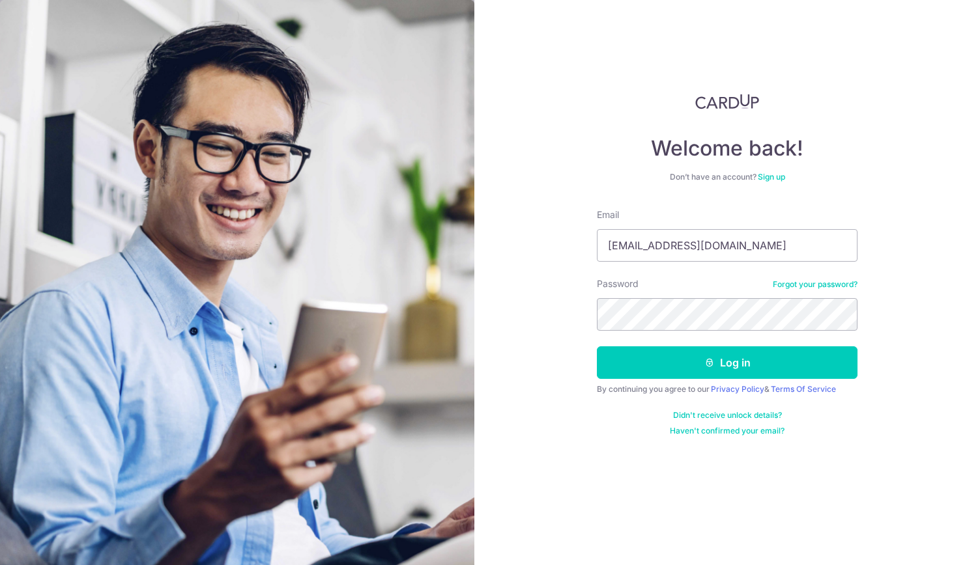
type input "[EMAIL_ADDRESS][DOMAIN_NAME]"
click at [724, 358] on button "Log in" at bounding box center [727, 363] width 261 height 33
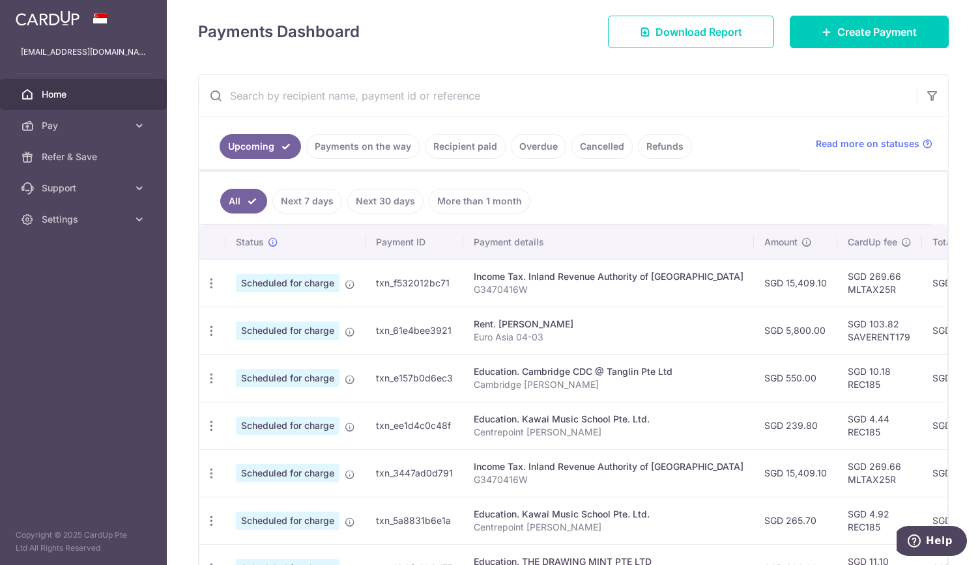
scroll to position [162, 0]
click at [656, 145] on link "Refunds" at bounding box center [665, 146] width 54 height 25
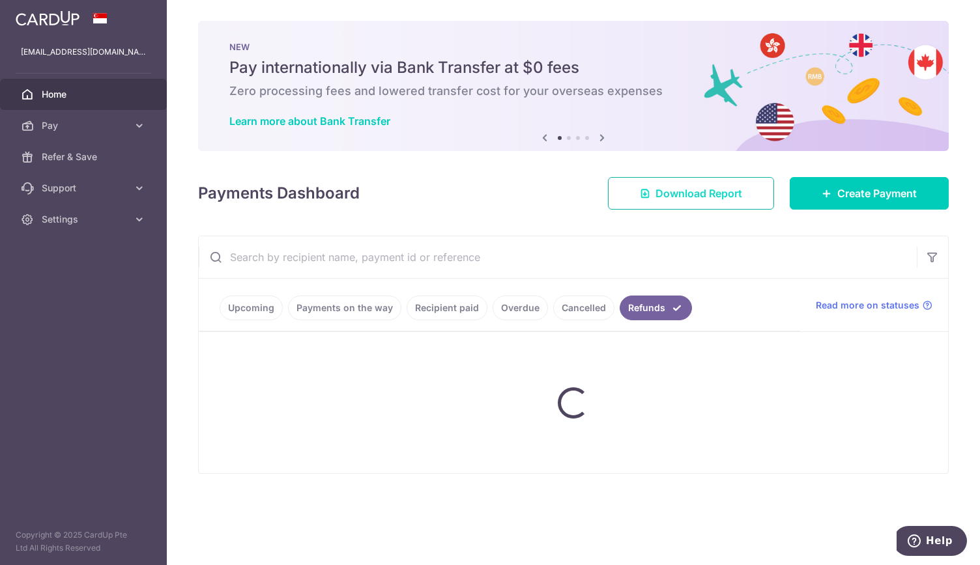
scroll to position [0, 0]
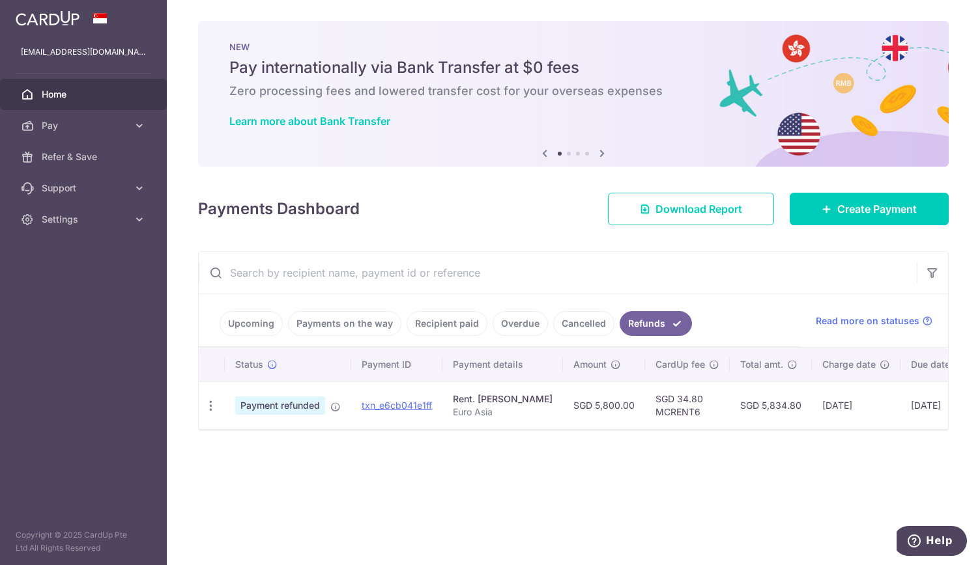
click at [570, 320] on link "Cancelled" at bounding box center [583, 323] width 61 height 25
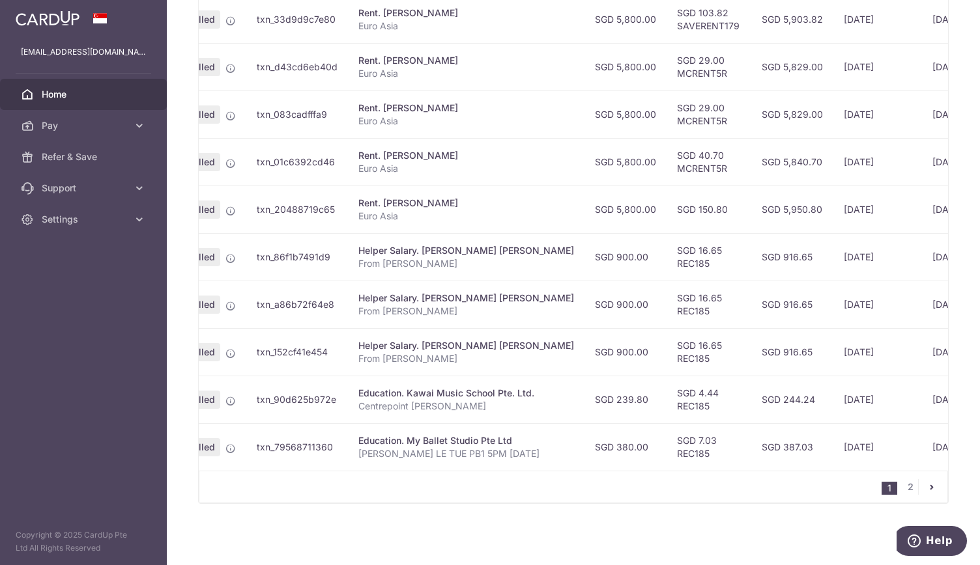
scroll to position [0, 24]
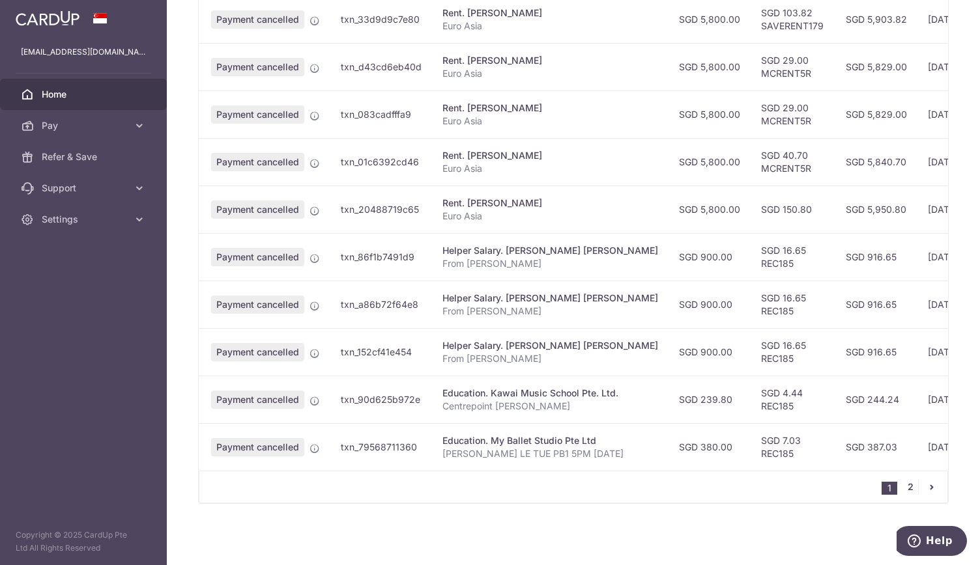
click at [902, 489] on link "2" at bounding box center [910, 487] width 16 height 16
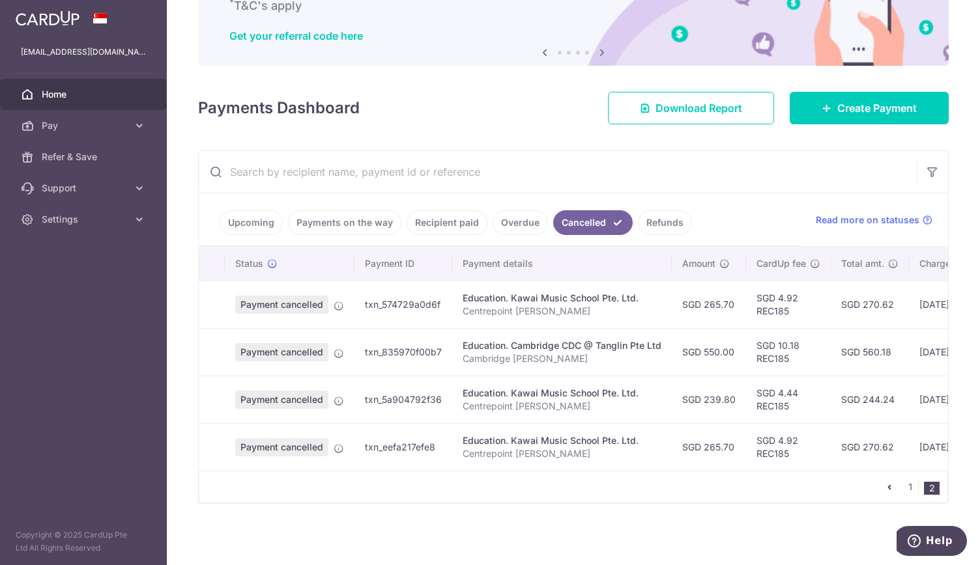
scroll to position [0, 221]
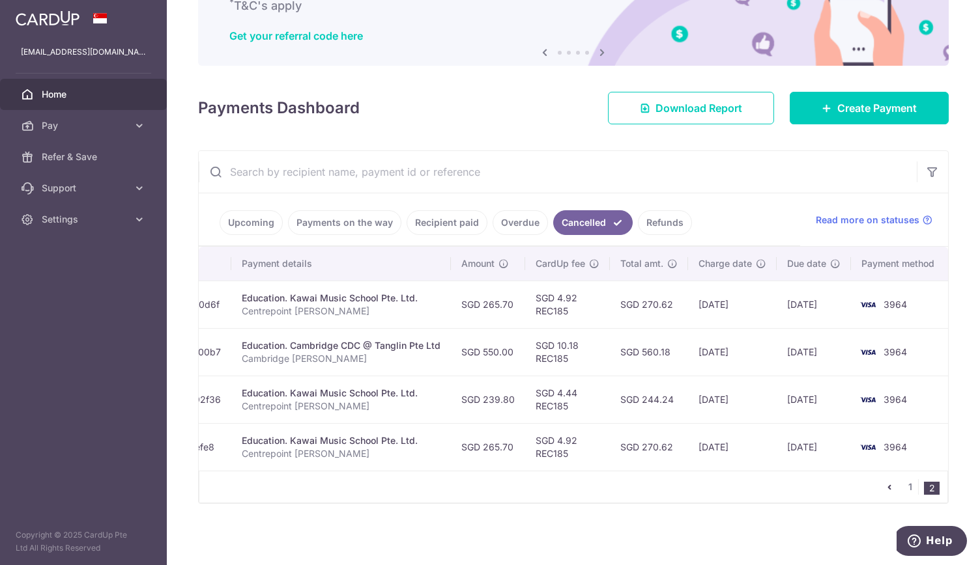
drag, startPoint x: 808, startPoint y: 474, endPoint x: 737, endPoint y: 485, distance: 71.3
click at [737, 485] on div "1 2" at bounding box center [573, 487] width 749 height 33
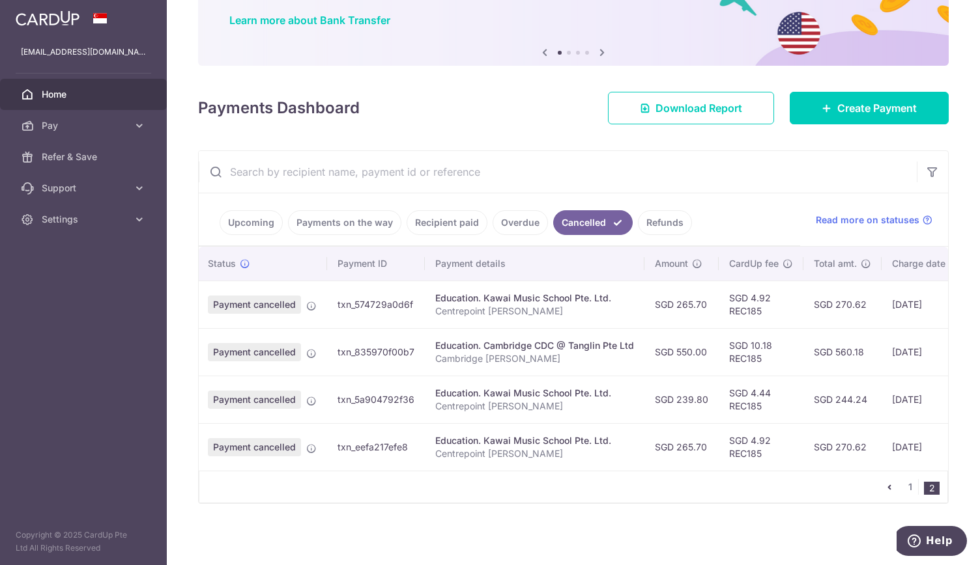
scroll to position [0, 0]
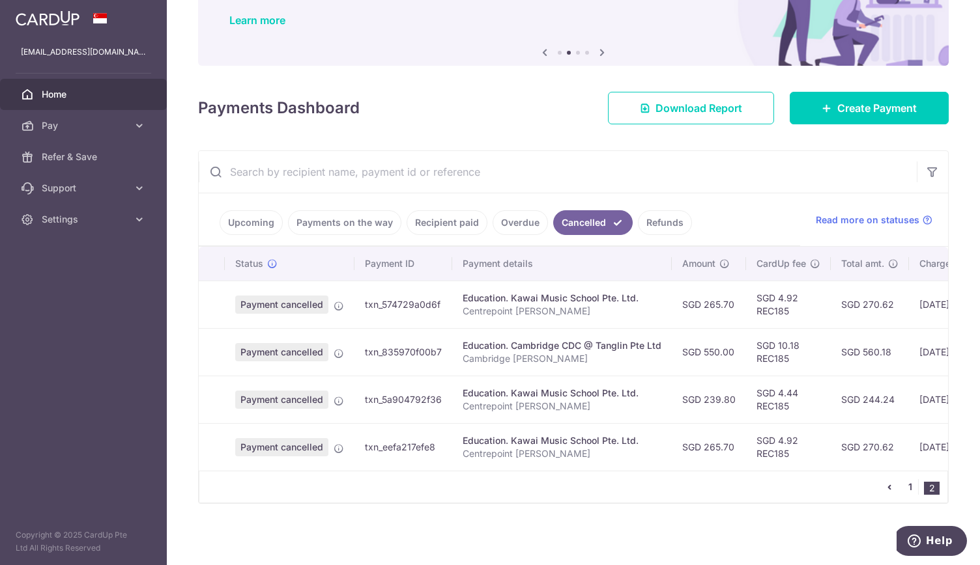
click at [905, 483] on link "1" at bounding box center [910, 487] width 16 height 16
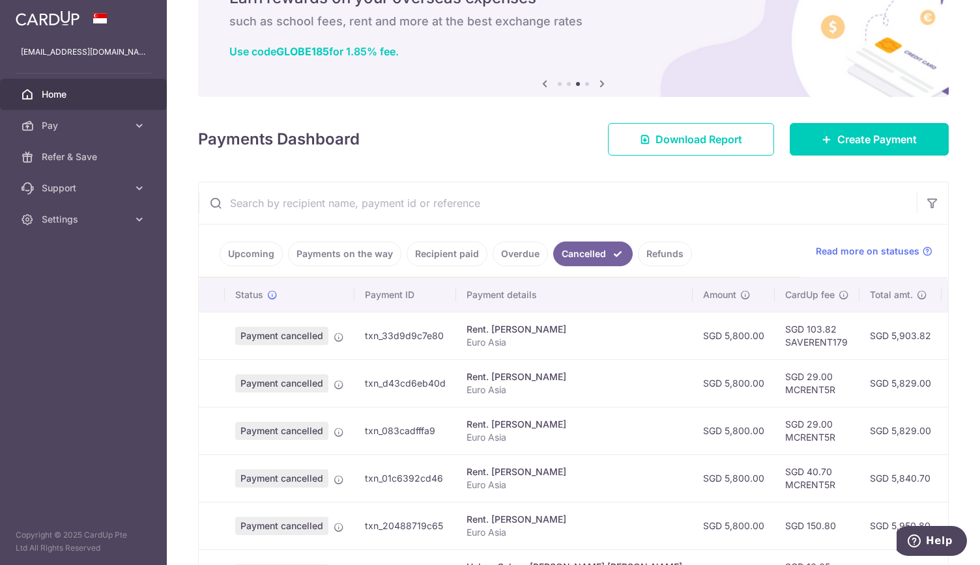
scroll to position [51, 0]
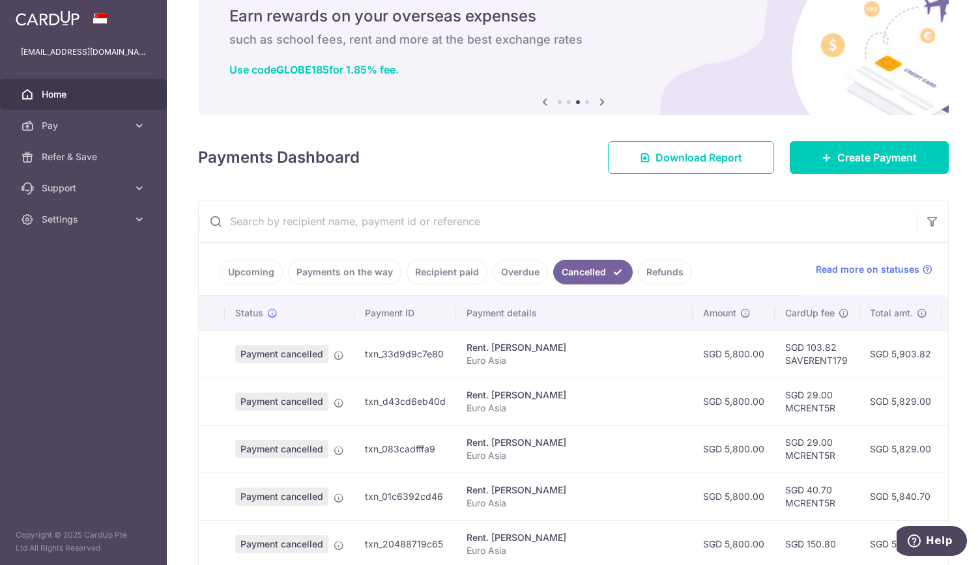
click at [512, 270] on link "Overdue" at bounding box center [519, 272] width 55 height 25
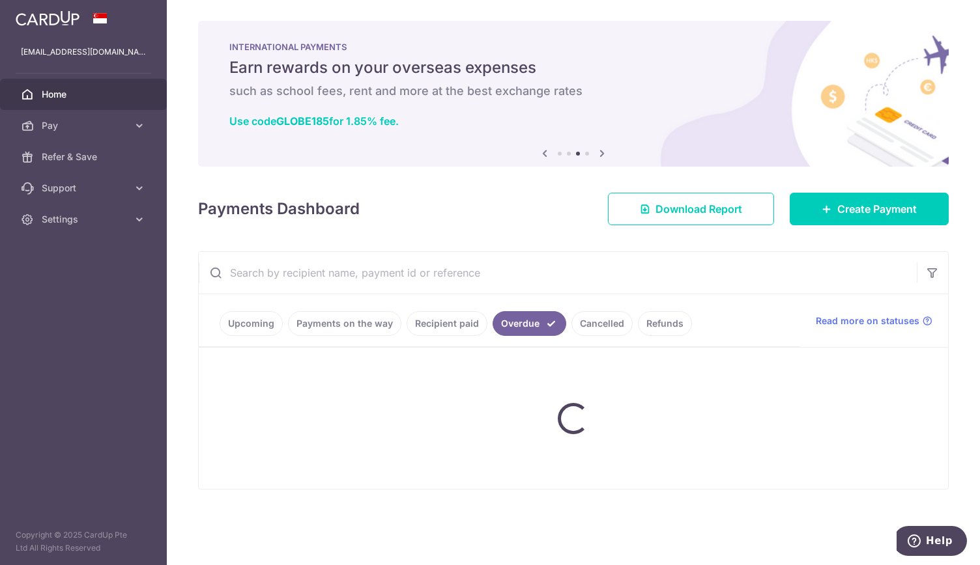
scroll to position [0, 0]
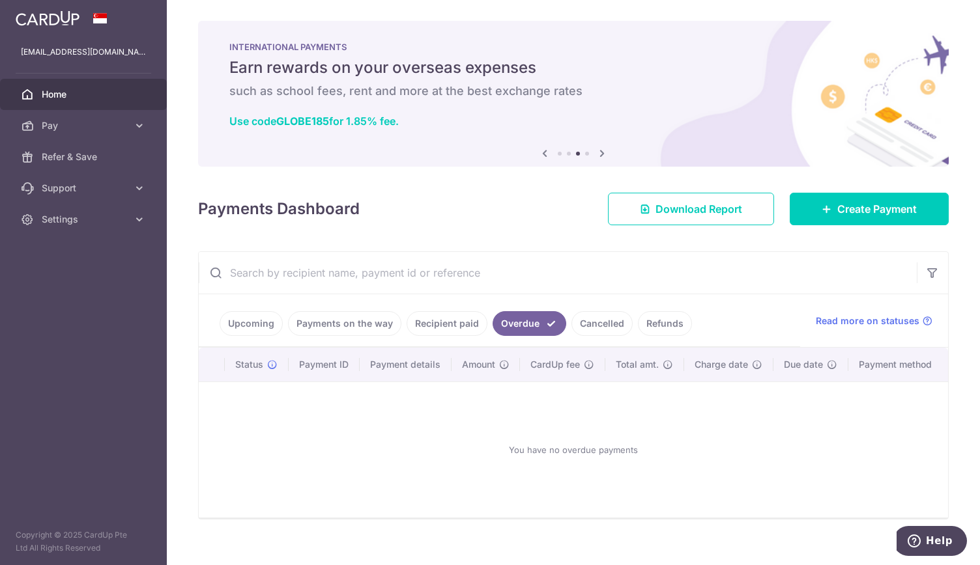
click at [448, 320] on link "Recipient paid" at bounding box center [446, 323] width 81 height 25
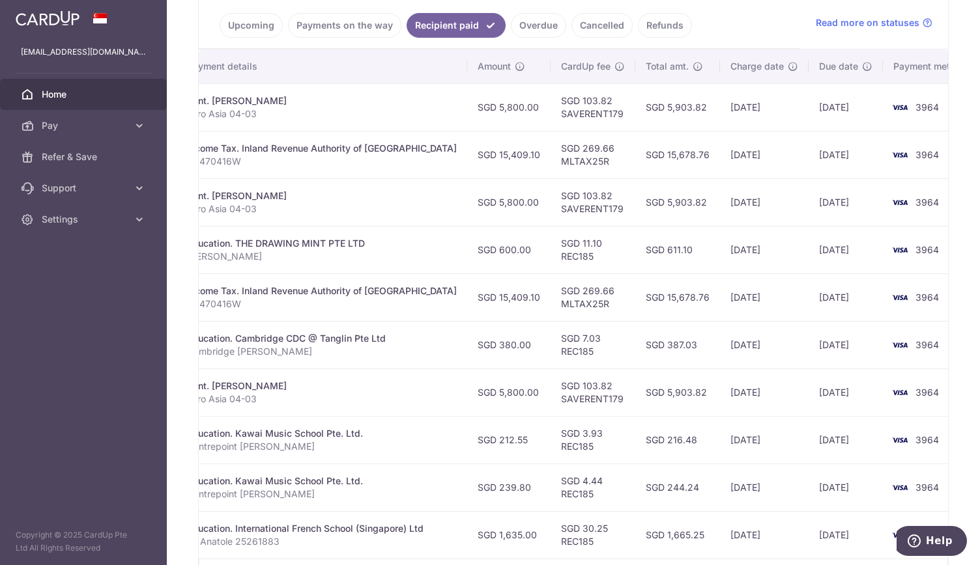
scroll to position [294, 0]
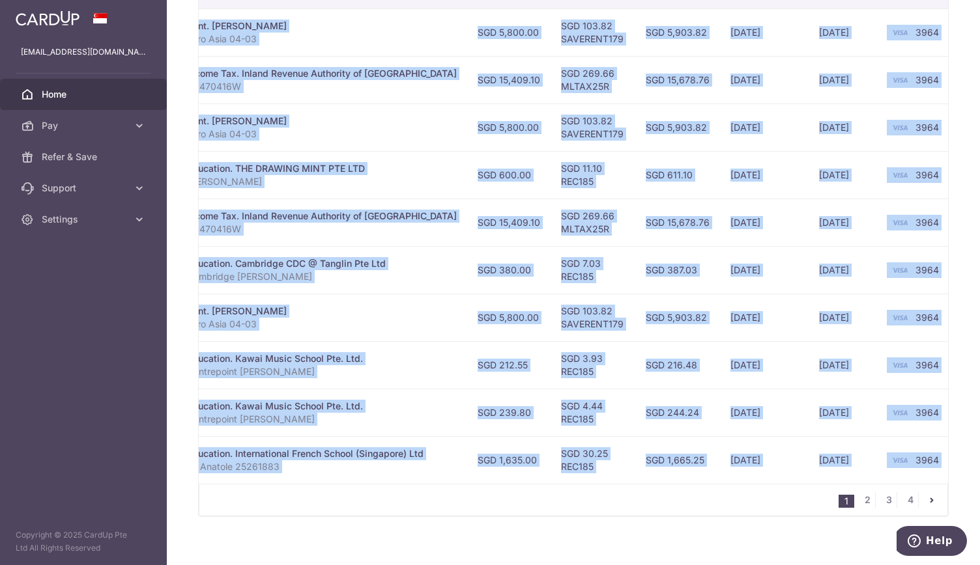
drag, startPoint x: 694, startPoint y: 561, endPoint x: 582, endPoint y: 536, distance: 115.4
click at [582, 536] on div "× Pause Schedule Pause all future payments in this series Pause just this one p…" at bounding box center [573, 282] width 813 height 565
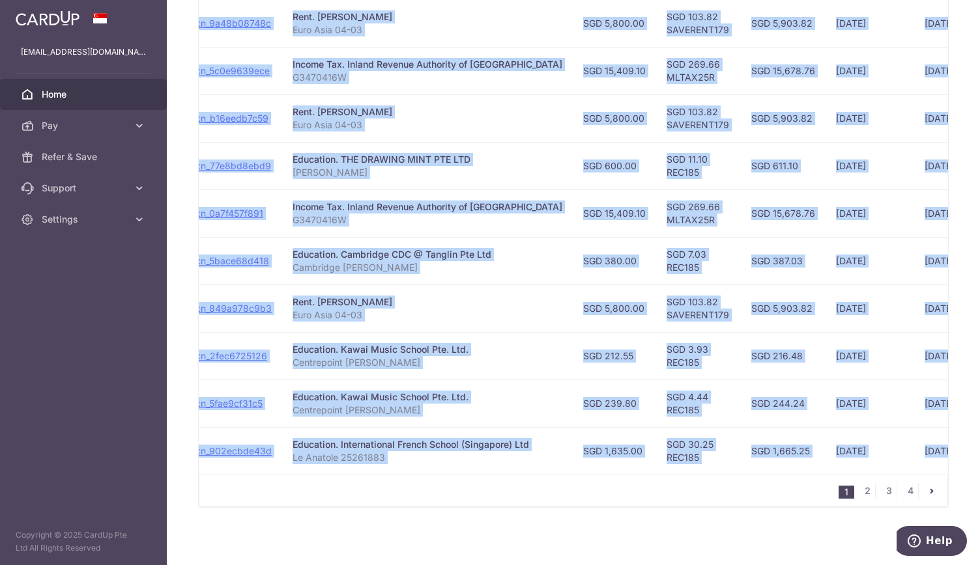
scroll to position [0, 152]
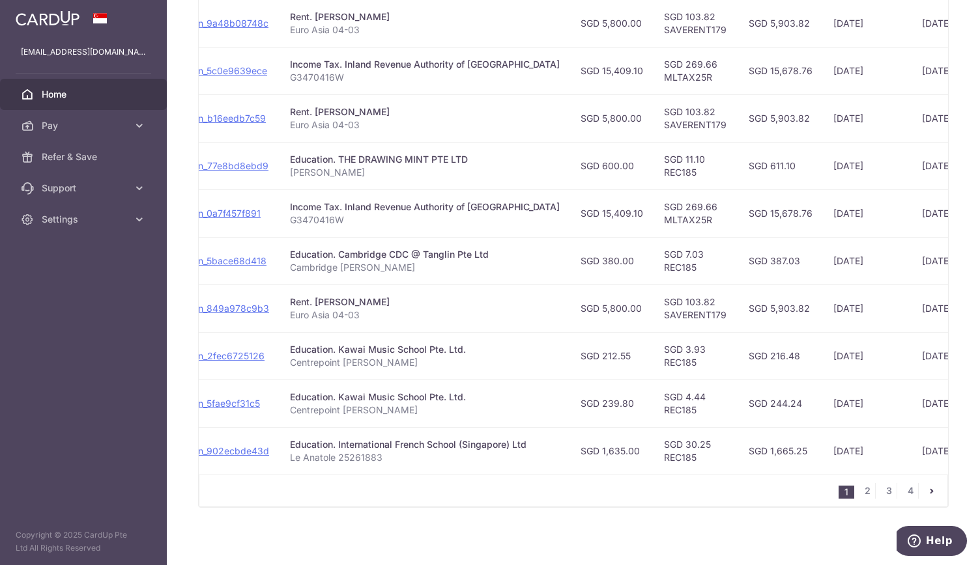
click at [872, 244] on td "10/06/2025" at bounding box center [867, 261] width 89 height 48
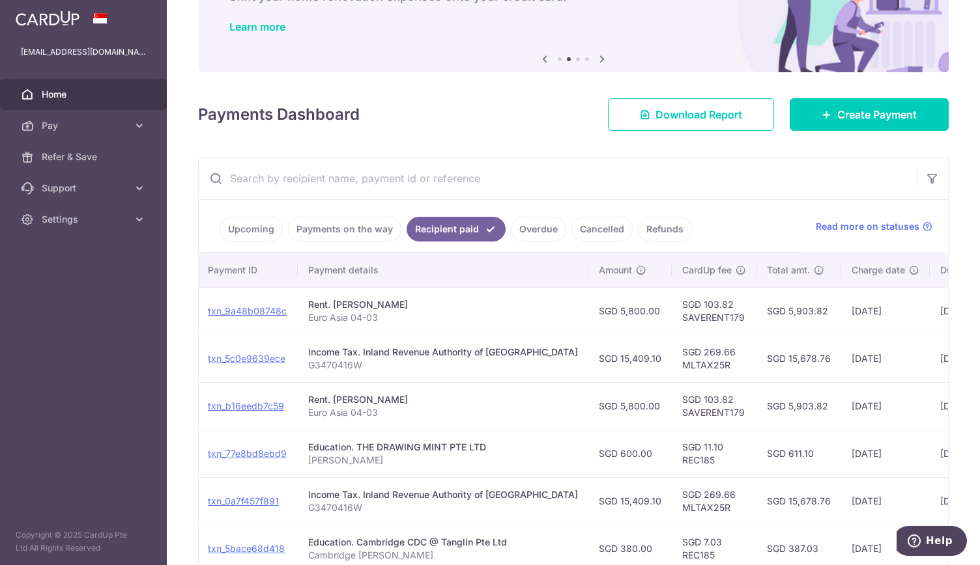
scroll to position [94, 0]
click at [361, 239] on link "Payments on the way" at bounding box center [344, 230] width 113 height 25
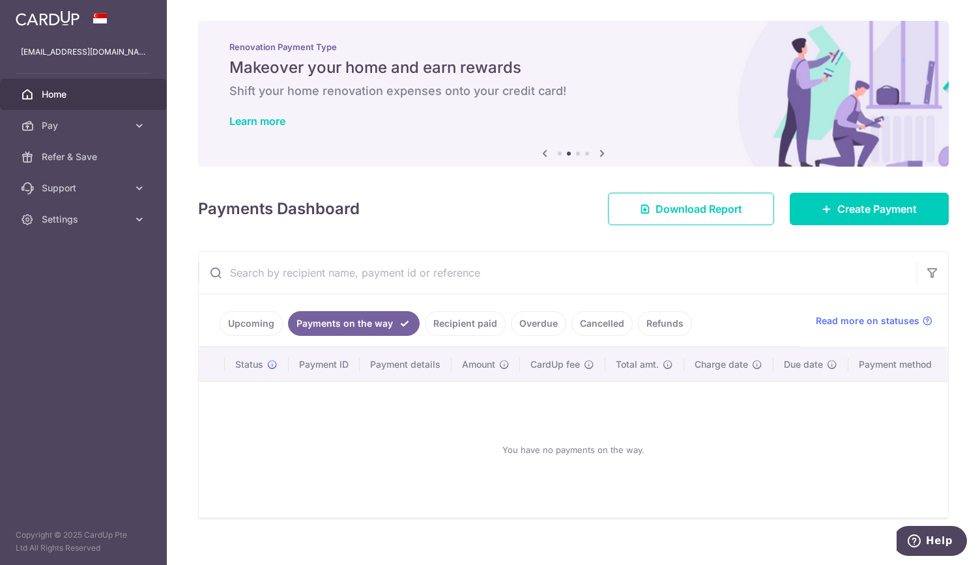
scroll to position [13, 0]
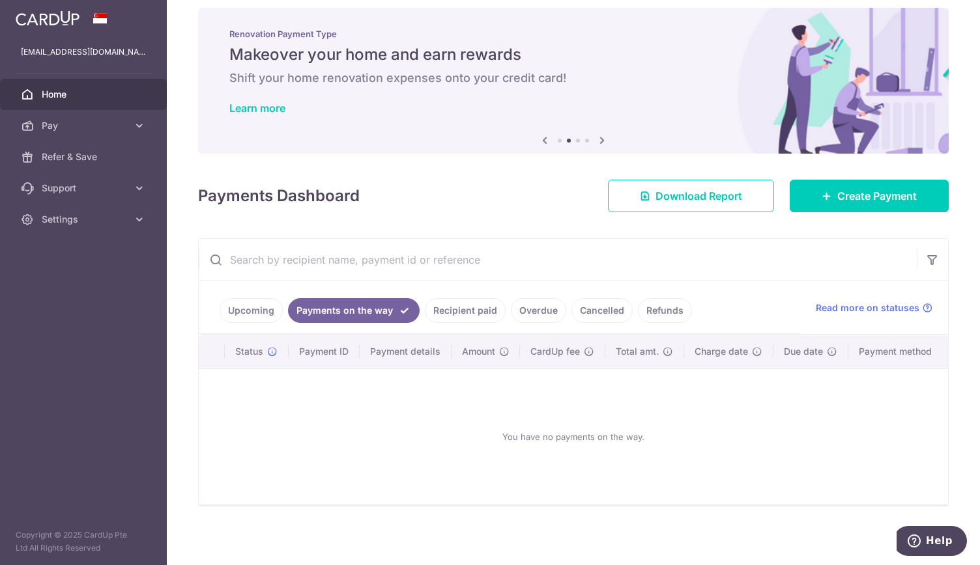
click at [255, 316] on link "Upcoming" at bounding box center [251, 310] width 63 height 25
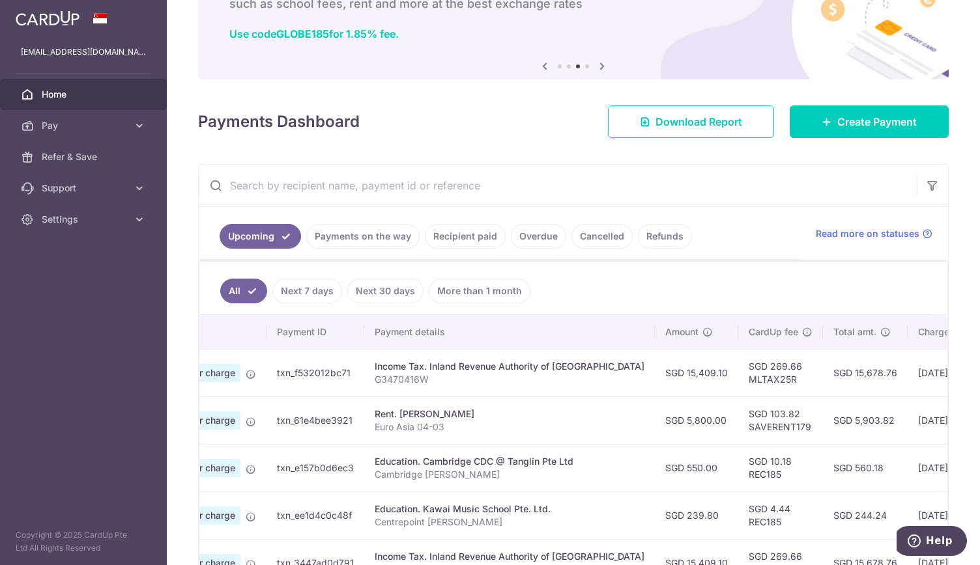
scroll to position [0, 0]
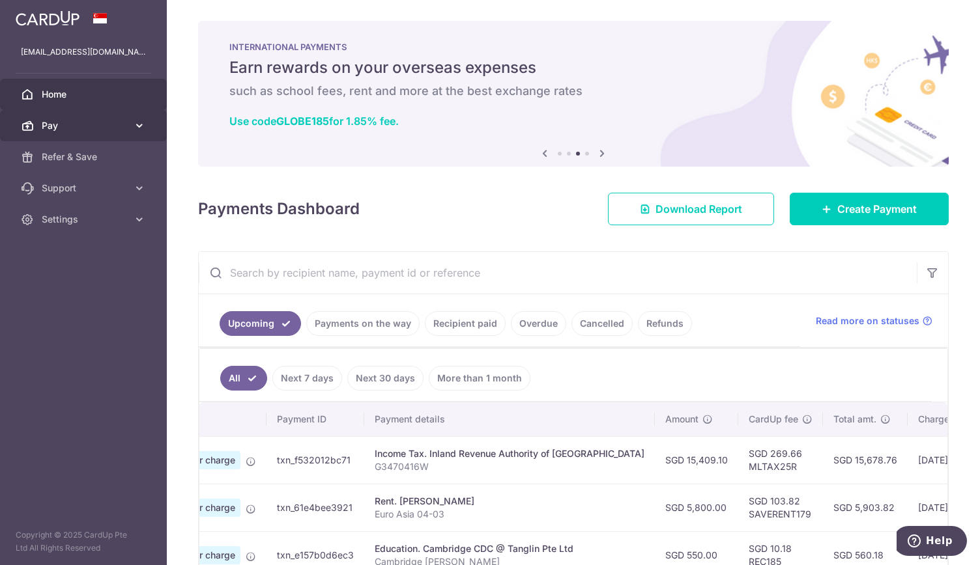
click at [137, 126] on icon at bounding box center [139, 125] width 13 height 13
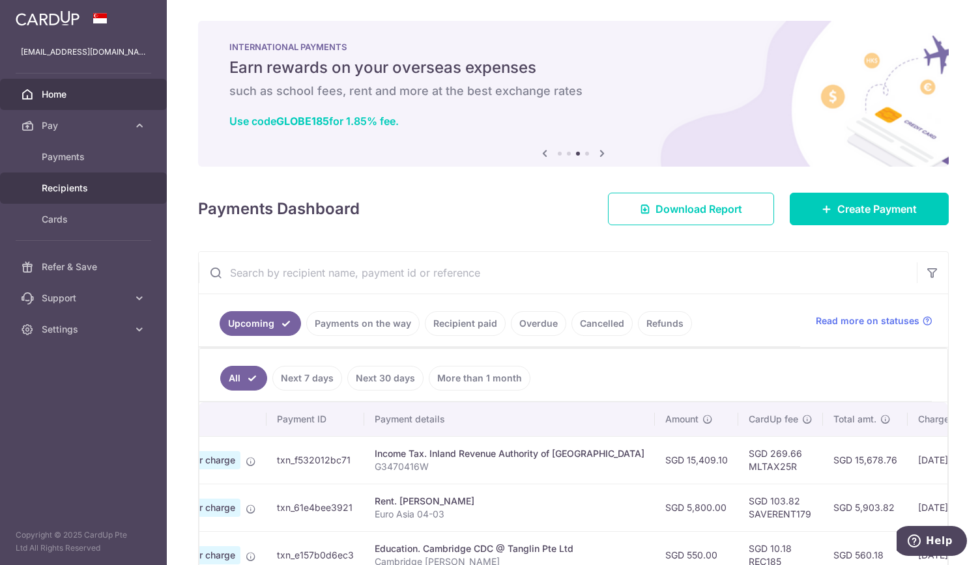
click at [70, 190] on span "Recipients" at bounding box center [85, 188] width 86 height 13
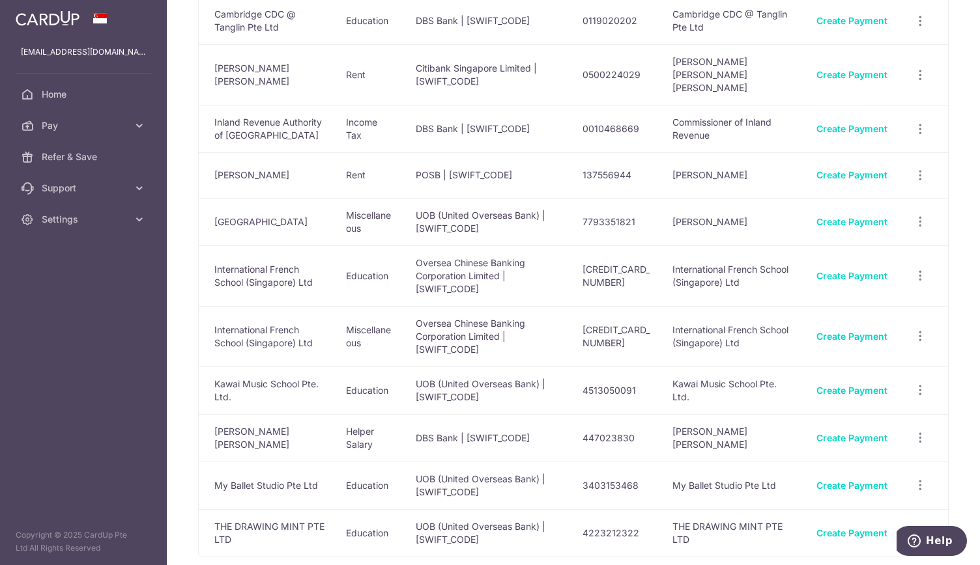
scroll to position [131, 0]
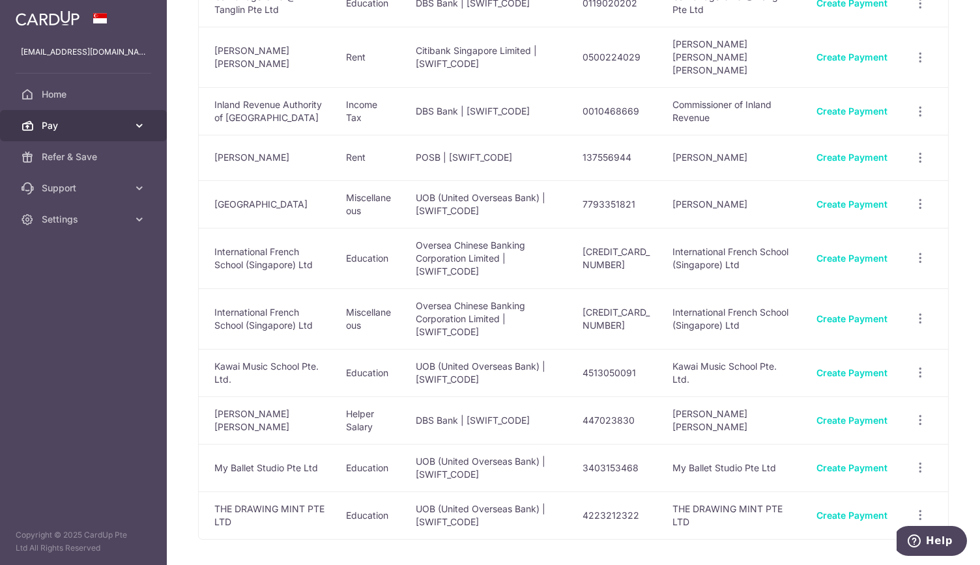
click at [141, 127] on icon at bounding box center [139, 125] width 13 height 13
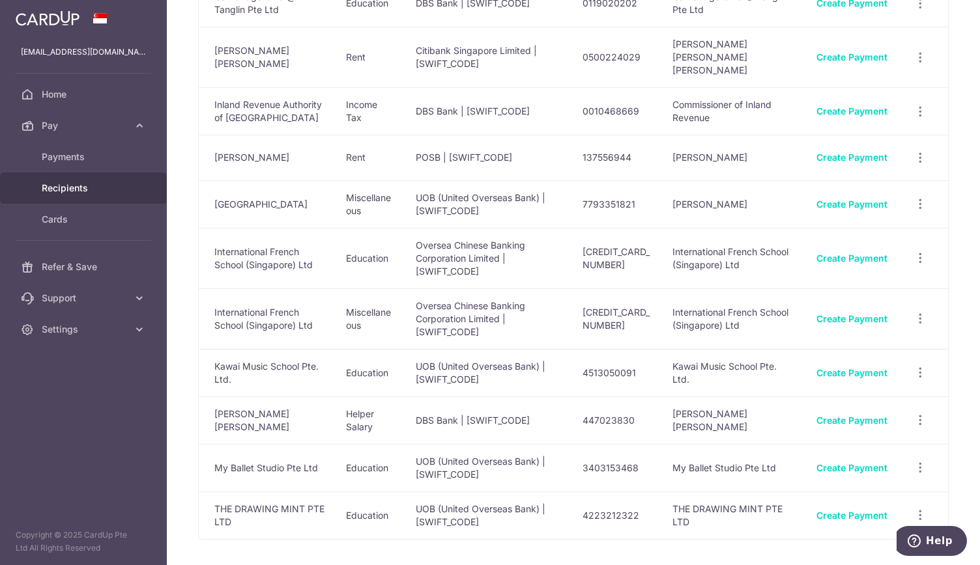
click at [567, 349] on td "UOB (United Overseas Bank) | [SWIFT_CODE]" at bounding box center [488, 373] width 167 height 48
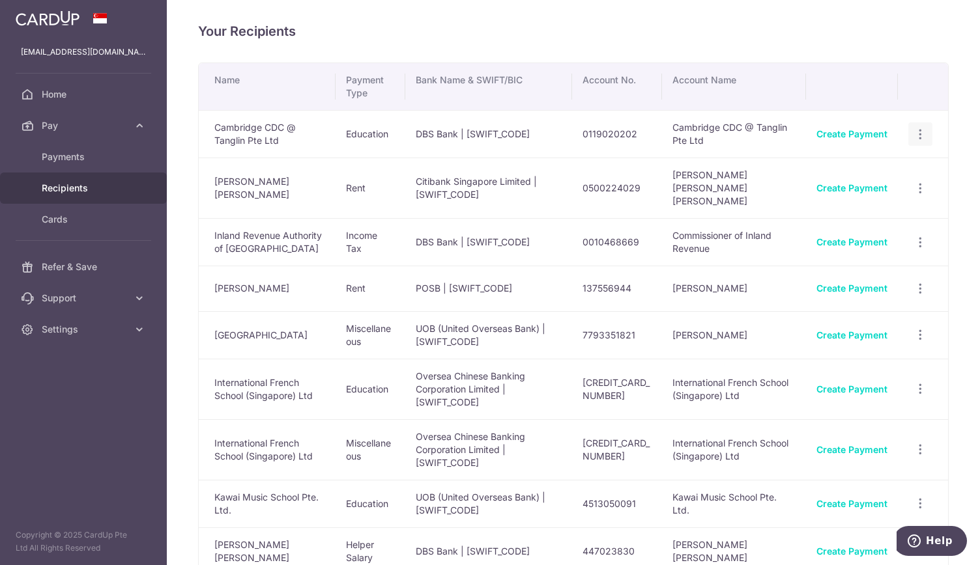
click at [913, 134] on icon "button" at bounding box center [920, 135] width 14 height 14
click at [954, 81] on div "Your Recipients Name Payment Type Bank Name & SWIFT/BIC Account No. Account Nam…" at bounding box center [573, 282] width 813 height 565
click at [54, 118] on link "Pay" at bounding box center [83, 125] width 167 height 31
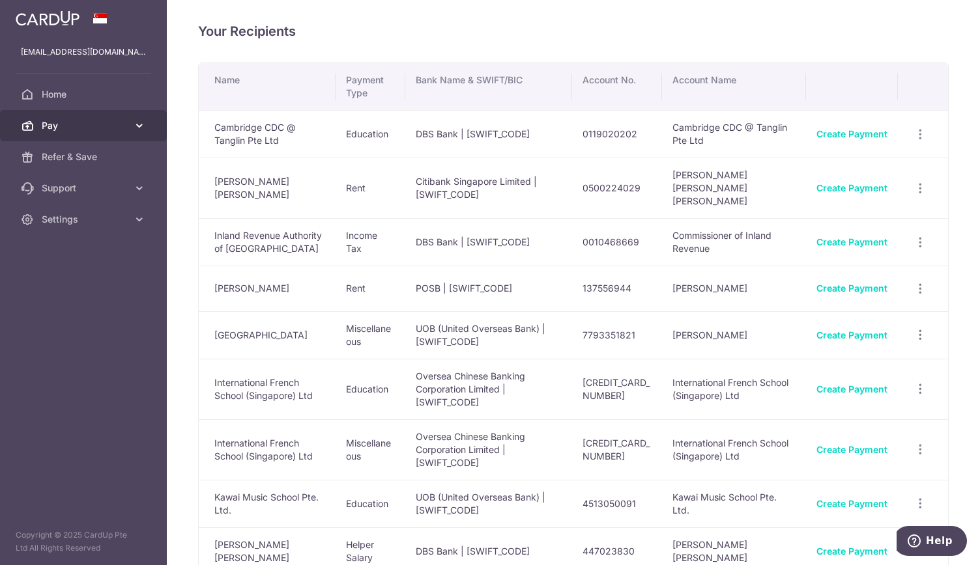
click at [136, 124] on icon at bounding box center [139, 125] width 13 height 13
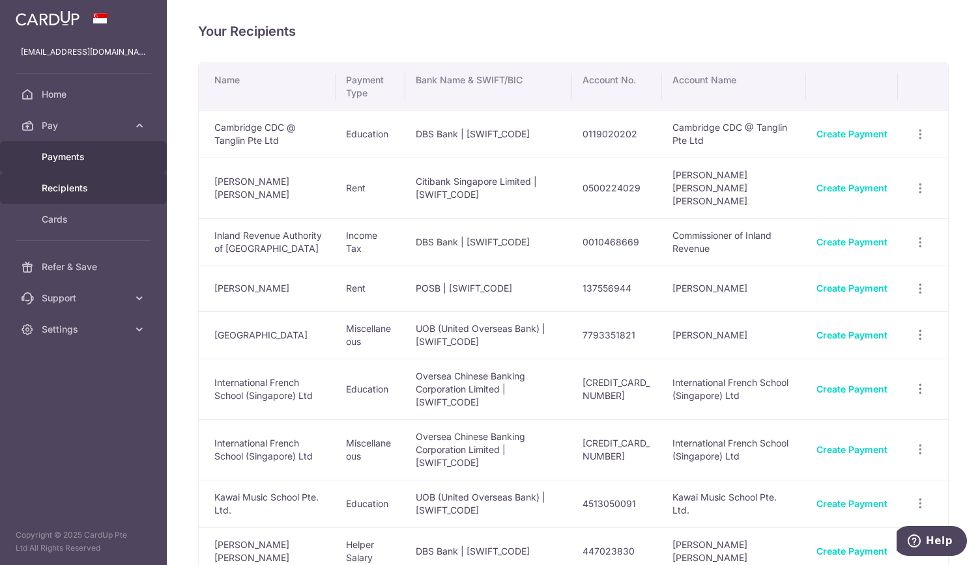
click at [68, 152] on span "Payments" at bounding box center [85, 156] width 86 height 13
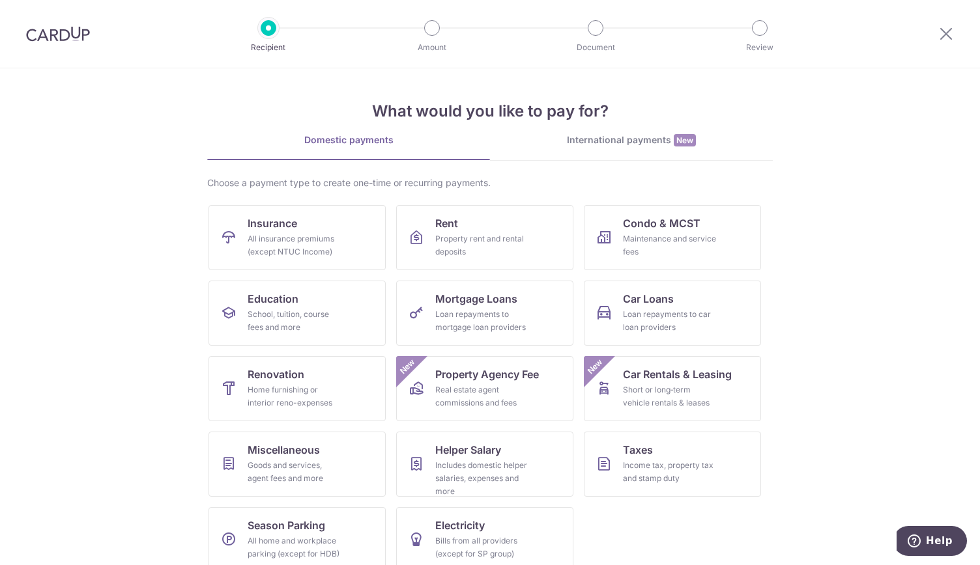
scroll to position [17, 0]
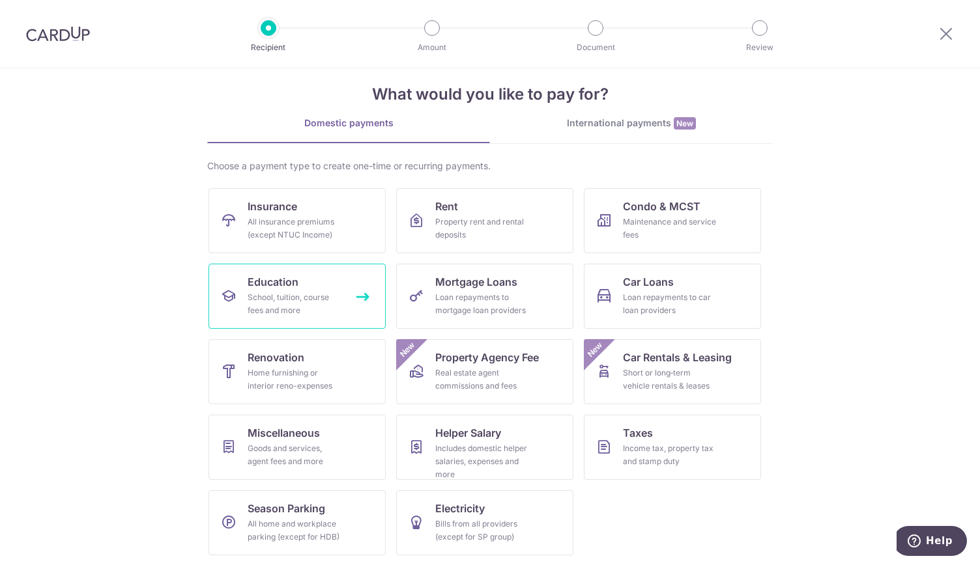
click at [300, 292] on div "School, tuition, course fees and more" at bounding box center [295, 304] width 94 height 26
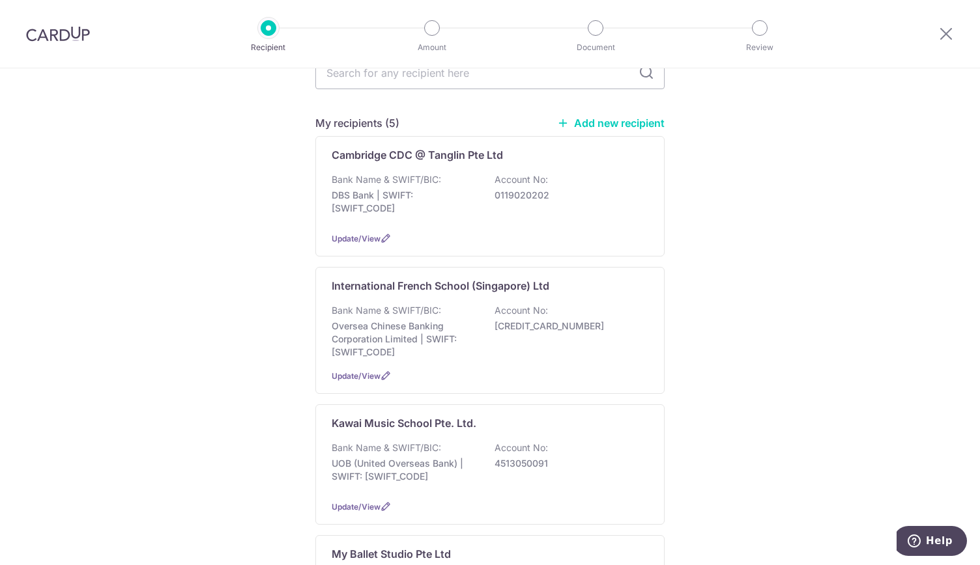
scroll to position [46, 0]
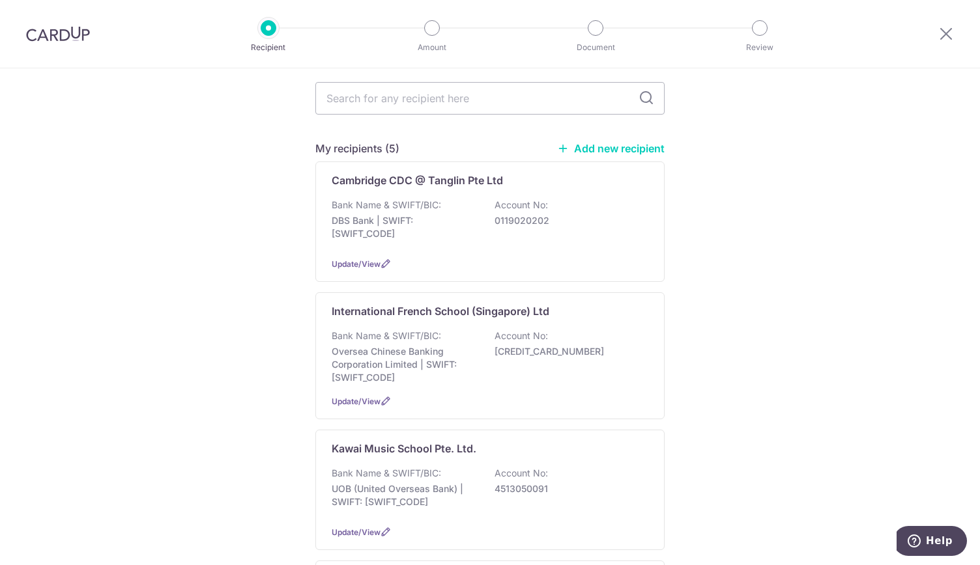
click at [613, 147] on link "Add new recipient" at bounding box center [610, 148] width 107 height 13
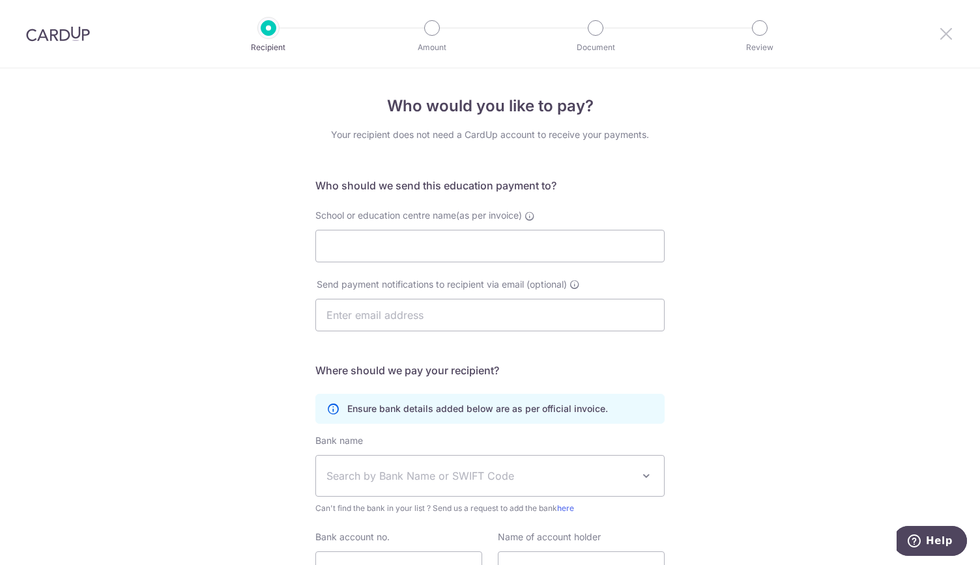
click at [950, 33] on icon at bounding box center [946, 33] width 16 height 16
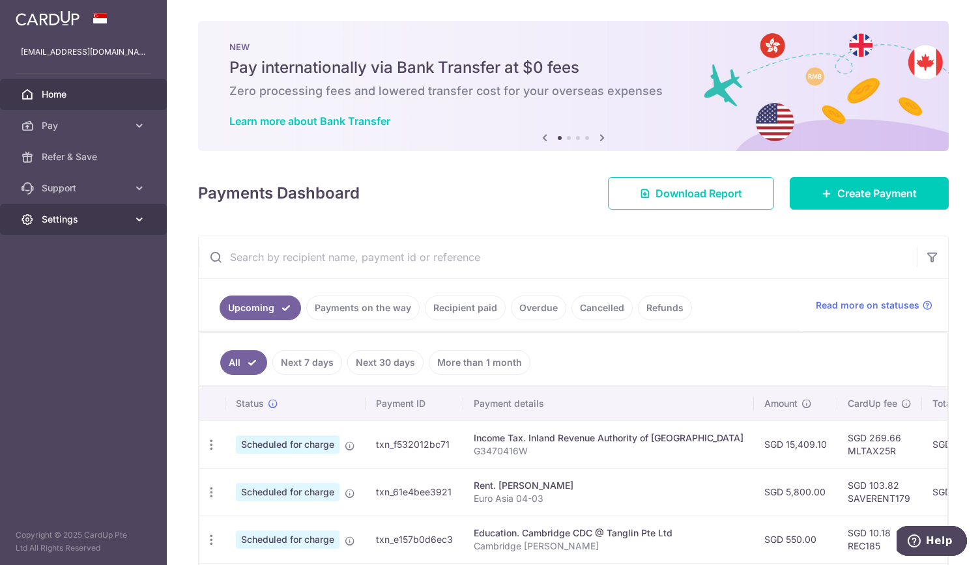
click at [141, 218] on icon at bounding box center [139, 219] width 13 height 13
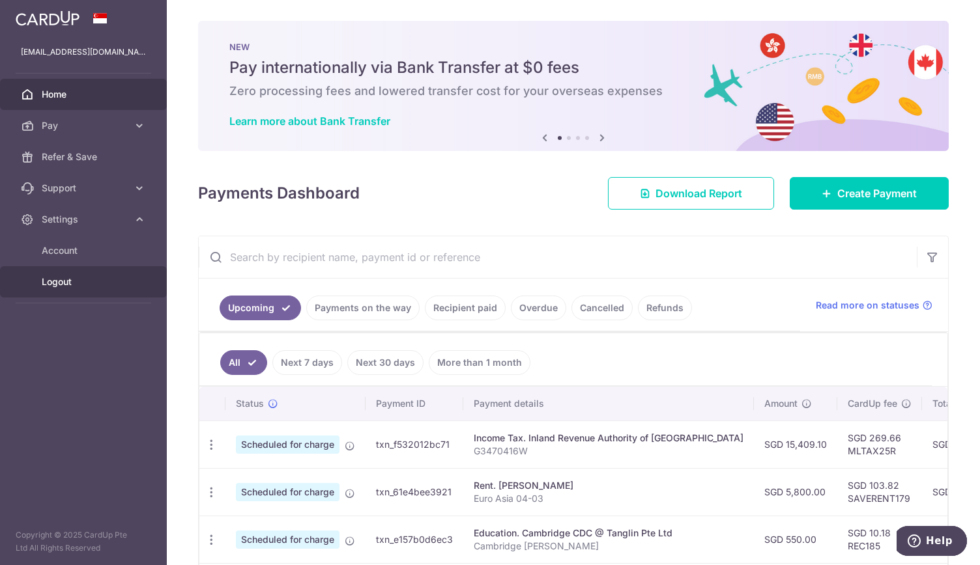
click at [58, 282] on span "Logout" at bounding box center [85, 282] width 86 height 13
